Goal: Information Seeking & Learning: Find specific fact

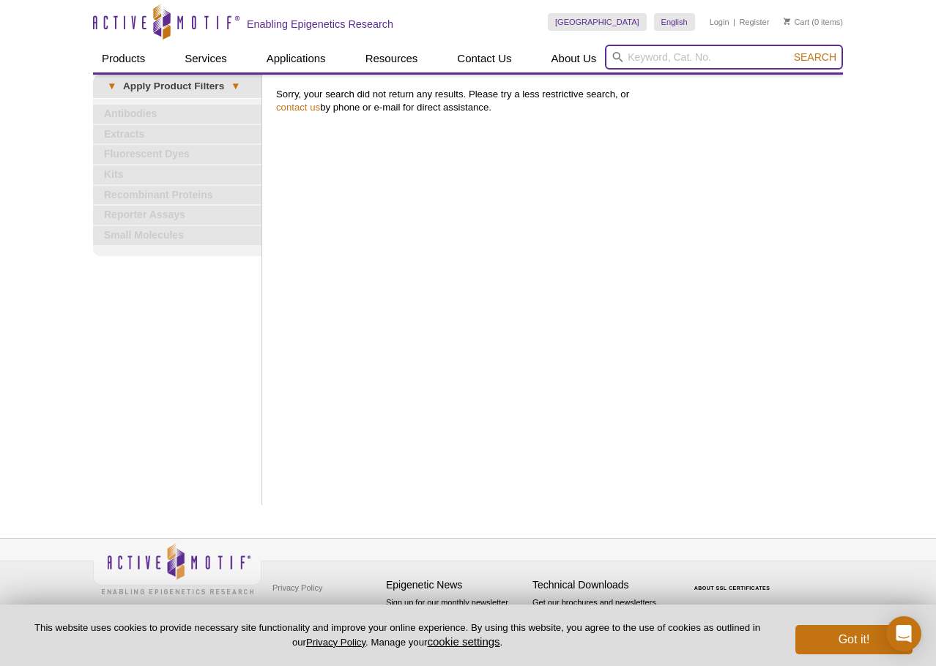
click at [647, 54] on input "search" at bounding box center [724, 57] width 238 height 25
click at [644, 59] on input "search" at bounding box center [724, 57] width 238 height 25
paste input "46296"
click at [624, 55] on input "46296" at bounding box center [724, 57] width 238 height 25
click at [684, 53] on input "46296" at bounding box center [724, 57] width 238 height 25
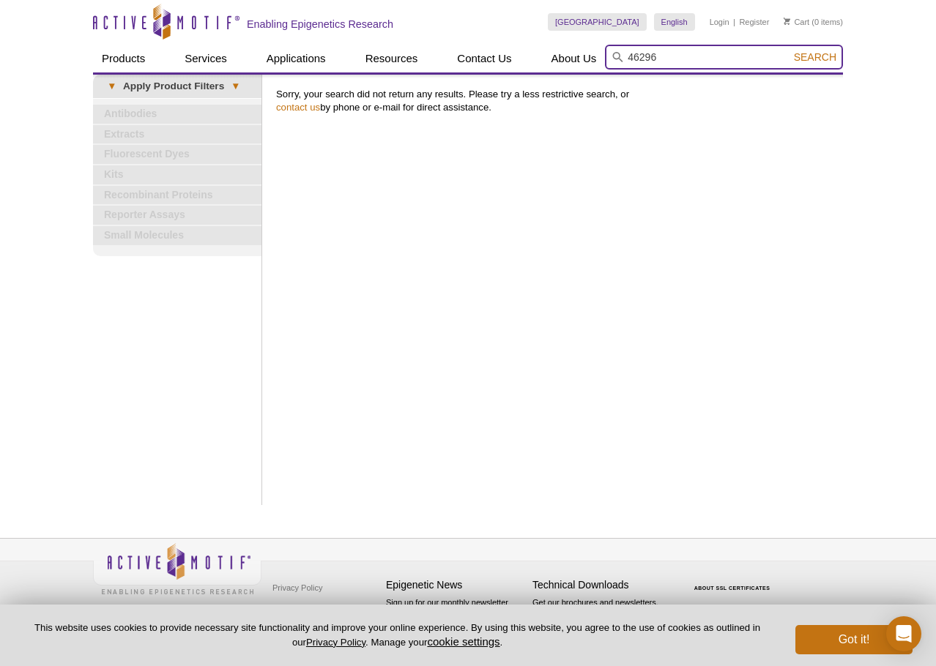
type input "46296"
click at [789, 51] on button "Search" at bounding box center [814, 57] width 51 height 13
click at [806, 63] on button "Search" at bounding box center [814, 57] width 51 height 13
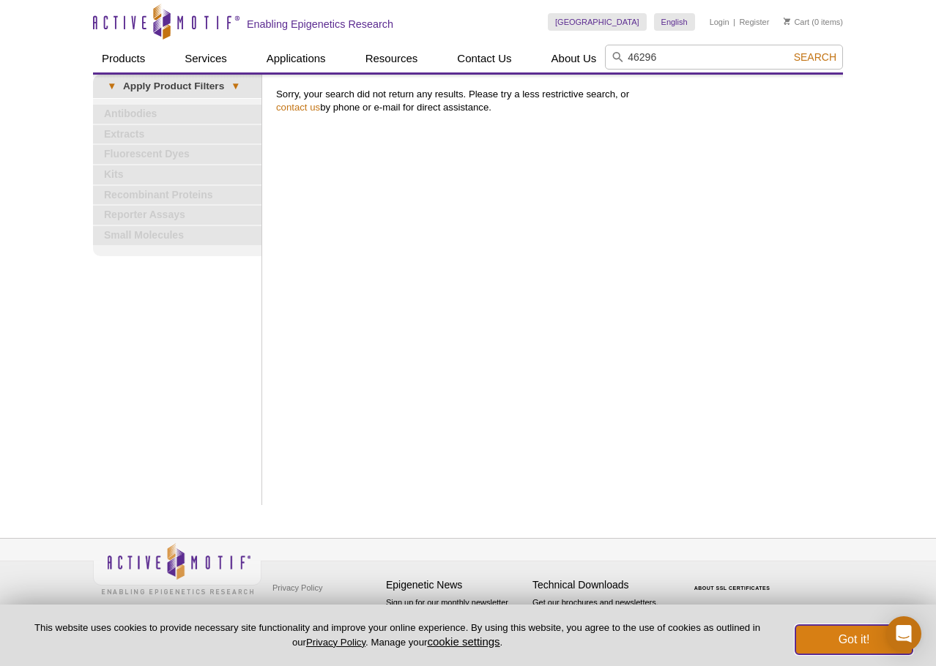
click at [855, 640] on button "Got it!" at bounding box center [853, 639] width 117 height 29
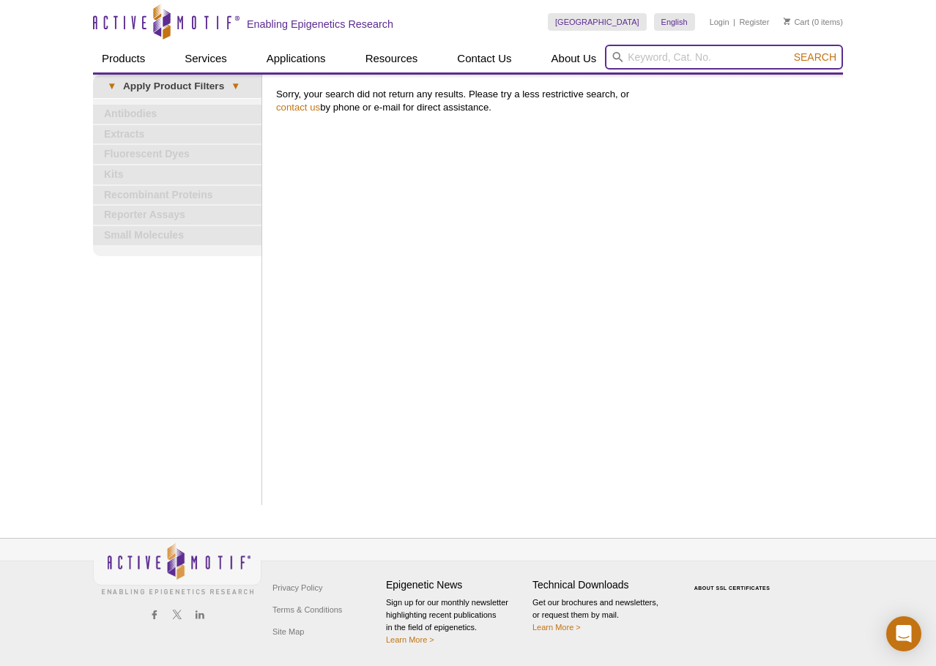
click at [662, 53] on input "search" at bounding box center [724, 57] width 238 height 25
paste input "46296"
type input "46296"
click at [789, 51] on button "Search" at bounding box center [814, 57] width 51 height 13
